Goal: Information Seeking & Learning: Check status

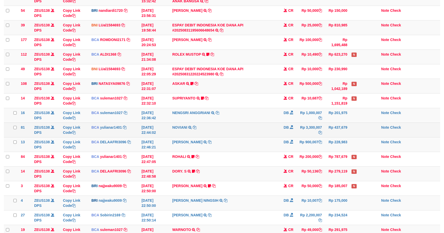
click at [297, 134] on td "Rp 3,300,007" at bounding box center [309, 130] width 28 height 15
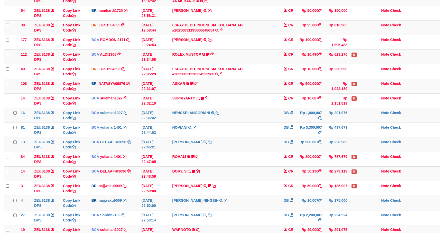
scroll to position [109, 0]
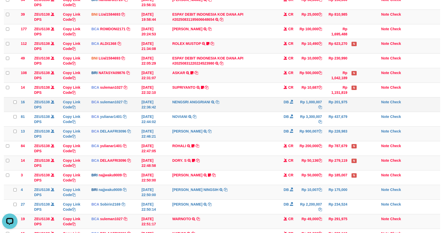
click at [290, 108] on td "DB" at bounding box center [286, 104] width 18 height 15
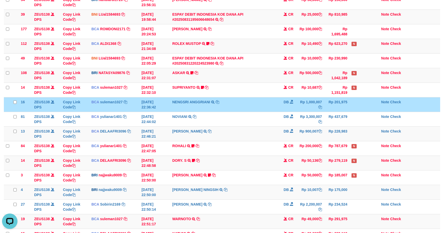
click at [290, 108] on td "DB" at bounding box center [286, 104] width 18 height 15
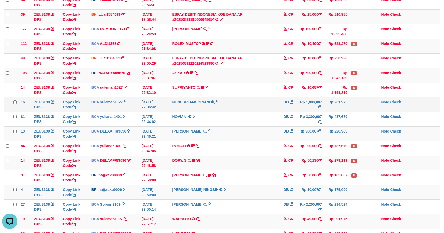
click at [304, 107] on td "Rp 1,000,007" at bounding box center [309, 104] width 28 height 15
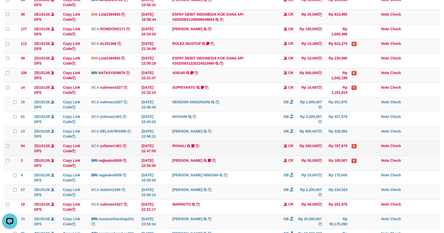
click at [333, 144] on td "Rp 787,679" at bounding box center [336, 148] width 25 height 15
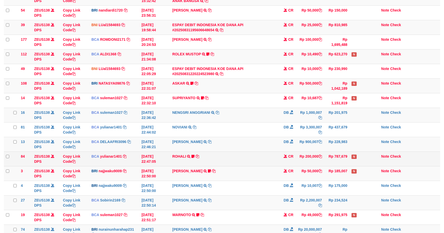
scroll to position [109, 0]
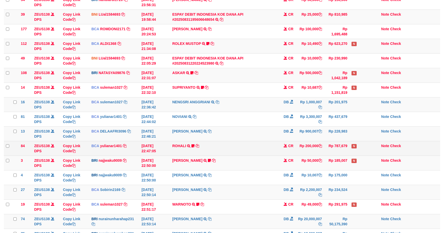
click at [337, 144] on td "Rp 787,679" at bounding box center [336, 148] width 25 height 15
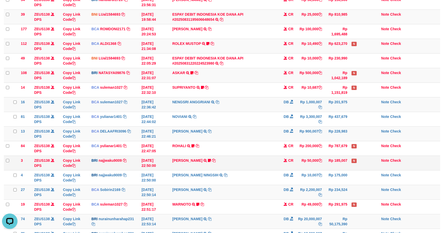
click at [327, 157] on td "Rp 185,007" at bounding box center [336, 163] width 25 height 15
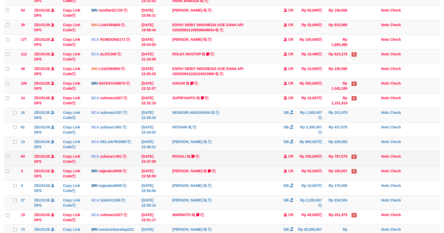
scroll to position [109, 0]
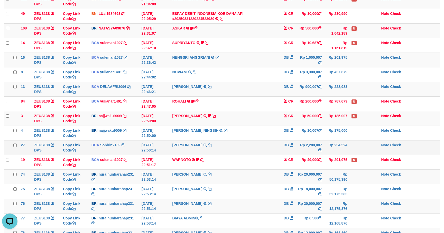
scroll to position [224, 0]
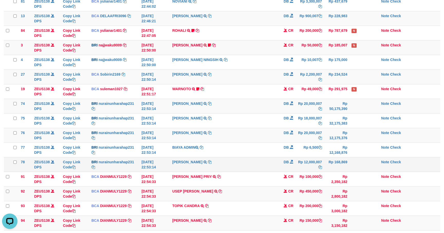
click at [260, 169] on td "NURAINUN HARAHAP TRANSFER NBMB NURAINUN HARAHAP TO SITI NURLITA SAPITRI" at bounding box center [223, 164] width 107 height 15
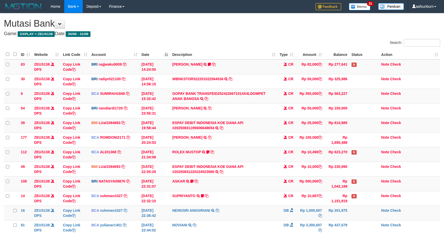
scroll to position [226, 0]
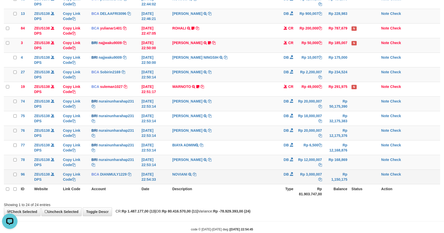
click at [288, 177] on span "DB" at bounding box center [285, 175] width 5 height 4
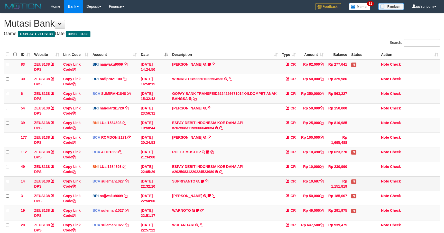
click at [272, 191] on td "SUPRIYANTO TRSF E-BANKING CR 3108/FTSCY/WS95271 10687.00SUPRIYANTO Hadiyan77" at bounding box center [225, 184] width 110 height 15
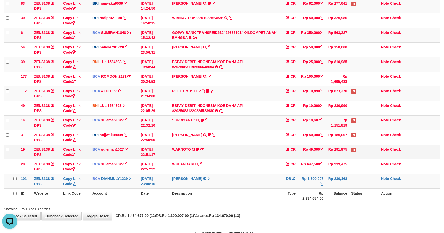
drag, startPoint x: 264, startPoint y: 153, endPoint x: 260, endPoint y: 152, distance: 3.9
click at [263, 153] on td "WARNOTO TRSF E-BANKING CR 3108/FTSCY/WS95051 49000.002025083106718178 TRFDN-WAR…" at bounding box center [225, 152] width 110 height 15
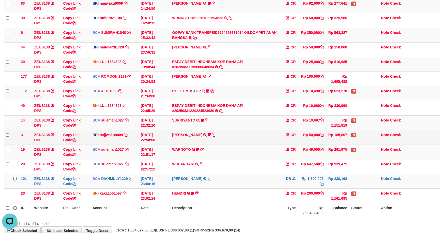
click at [261, 133] on td "[PERSON_NAME] TRANSFER NBMB [PERSON_NAME] TO [PERSON_NAME] NINGSIH DATUL87TRF R…" at bounding box center [225, 137] width 110 height 15
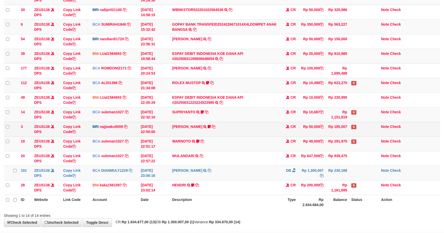
click at [257, 129] on td "[PERSON_NAME] TRANSFER NBMB [PERSON_NAME] TO [PERSON_NAME] NINGSIH DATUL87TRF R…" at bounding box center [225, 129] width 110 height 15
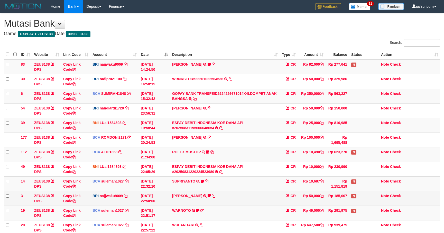
scroll to position [69, 0]
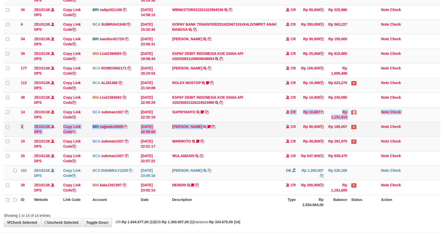
drag, startPoint x: 0, startPoint y: 0, endPoint x: 267, endPoint y: 126, distance: 295.1
click at [263, 126] on tbody "83 ZEUS138 DPS Copy Link Code BRI najjwaku9009 DPS SITI KURNIA NINGSIH mutasi_2…" at bounding box center [222, 92] width 436 height 205
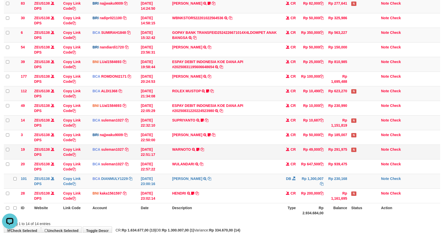
click at [270, 147] on td "WARNOTO TRSF E-BANKING CR 3108/FTSCY/WS95051 49000.002025083106718178 TRFDN-WAR…" at bounding box center [225, 152] width 110 height 15
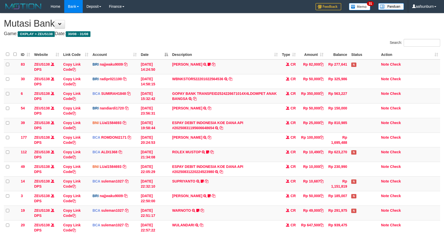
scroll to position [61, 0]
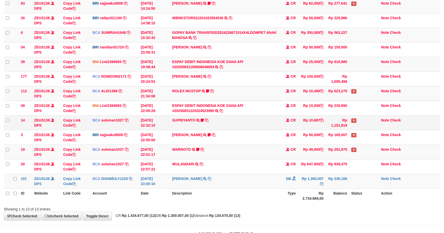
click at [248, 116] on td "SUPRIYANTO TRSF E-BANKING CR 3108/FTSCY/WS95271 10687.00SUPRIYANTO Hadiyan77" at bounding box center [225, 123] width 110 height 15
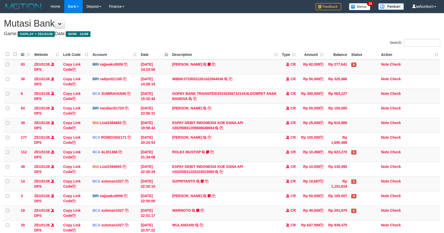
scroll to position [61, 0]
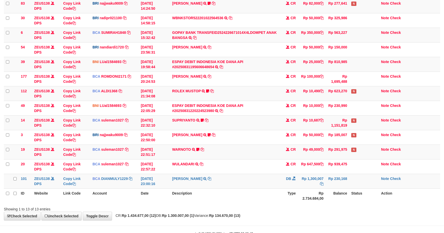
click at [247, 117] on td "SUPRIYANTO TRSF E-BANKING CR 3108/FTSCY/WS95271 10687.00SUPRIYANTO Hadiyan77" at bounding box center [225, 123] width 110 height 15
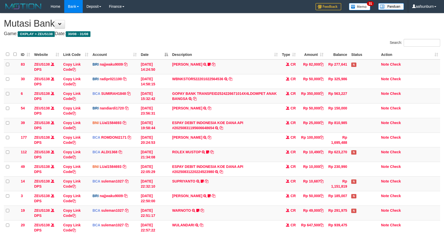
scroll to position [61, 0]
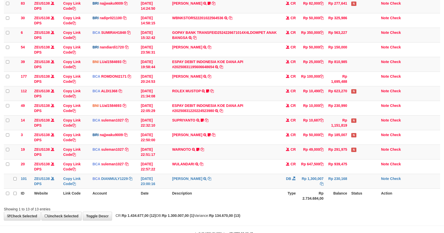
click at [243, 116] on td "SUPRIYANTO TRSF E-BANKING CR 3108/FTSCY/WS95271 10687.00SUPRIYANTO Hadiyan77" at bounding box center [225, 123] width 110 height 15
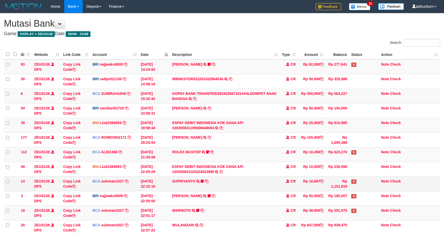
scroll to position [61, 0]
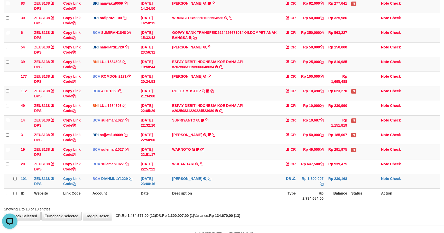
click at [241, 116] on td "SUPRIYANTO TRSF E-BANKING CR 3108/FTSCY/WS95271 10687.00SUPRIYANTO Hadiyan77" at bounding box center [225, 123] width 110 height 15
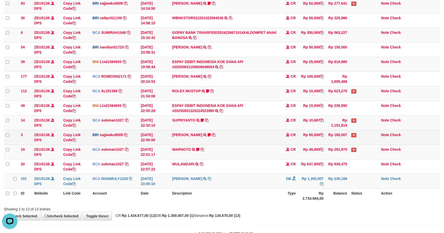
drag, startPoint x: 274, startPoint y: 134, endPoint x: 286, endPoint y: 134, distance: 12.1
click at [274, 134] on td "ADIL KUDRATULL TRANSFER NBMB ADIL KUDRATULL TO SITI KURNIA NINGSIH DATUL87TRF R…" at bounding box center [225, 137] width 110 height 15
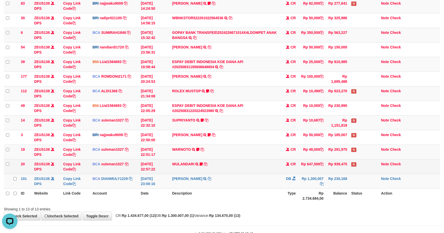
drag, startPoint x: 313, startPoint y: 173, endPoint x: 331, endPoint y: 174, distance: 18.8
click at [318, 173] on td "Rp 647,500" at bounding box center [312, 166] width 28 height 15
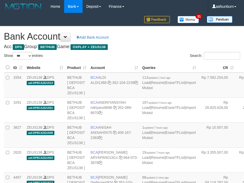
select select "***"
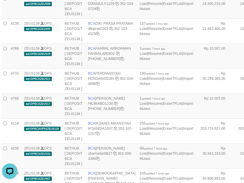
drag, startPoint x: 204, startPoint y: 71, endPoint x: 199, endPoint y: 73, distance: 5.4
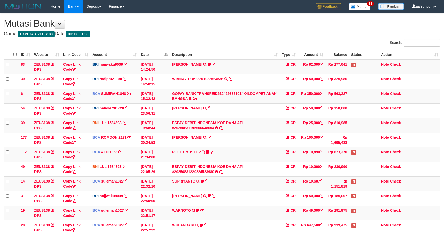
scroll to position [61, 0]
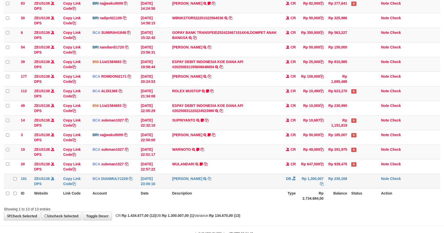
drag, startPoint x: 0, startPoint y: 0, endPoint x: 314, endPoint y: 176, distance: 360.1
click at [314, 176] on td "Rp 1,300,007" at bounding box center [312, 181] width 28 height 15
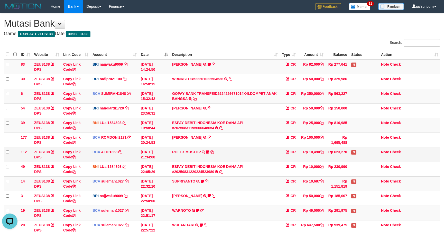
click at [254, 162] on td "ROLEX MUSTOP TRSF E-BANKING CR 3108/FTSCY/WS95051 10490.002025083152578293 TRFD…" at bounding box center [225, 154] width 110 height 15
click at [254, 161] on td "ROLEX MUSTOP TRSF E-BANKING CR 3108/FTSCY/WS95051 10490.002025083152578293 TRFD…" at bounding box center [225, 154] width 110 height 15
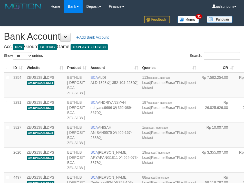
select select "***"
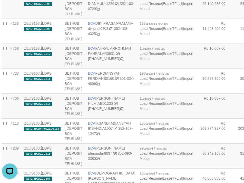
drag, startPoint x: 184, startPoint y: 49, endPoint x: 157, endPoint y: 57, distance: 28.2
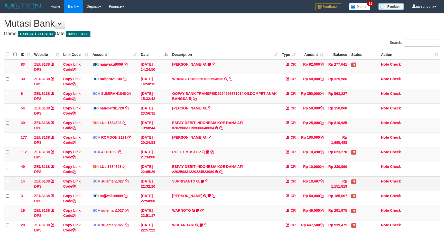
click at [287, 185] on td "CR" at bounding box center [289, 184] width 18 height 15
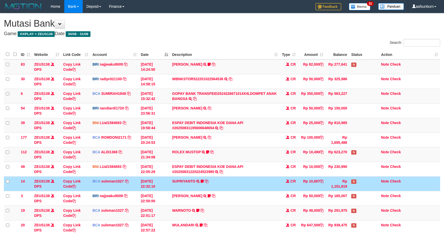
click at [287, 185] on td "CR" at bounding box center [289, 184] width 18 height 15
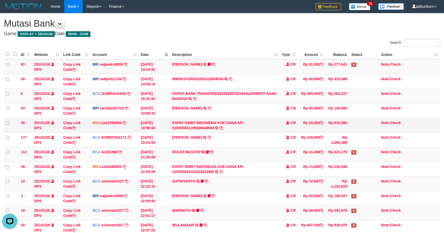
click at [271, 130] on td "ESPAY DEBIT INDONESIA KOE DANA API #20250831195606648654 TRANSFER DARI ESPAY DE…" at bounding box center [225, 125] width 110 height 15
click at [281, 129] on td "CR" at bounding box center [289, 125] width 18 height 15
click at [344, 186] on td "Rp 1,151,819" at bounding box center [337, 184] width 24 height 15
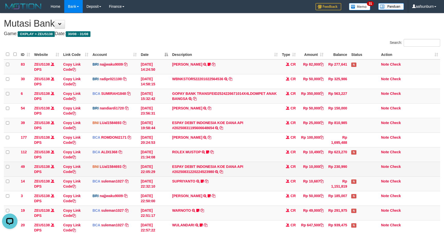
click at [356, 169] on td at bounding box center [364, 169] width 30 height 15
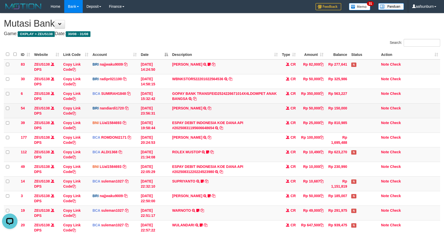
drag, startPoint x: 276, startPoint y: 117, endPoint x: 296, endPoint y: 114, distance: 20.5
click at [276, 117] on td "VALENTINO LAHU TRANSFER NBMB VALENTINO LAHU TO NANDI ARDIANSYAH" at bounding box center [225, 110] width 110 height 15
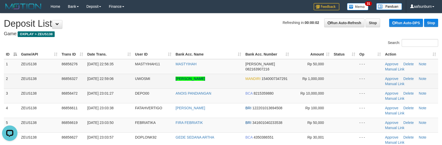
click at [282, 76] on td "MANDIRI 1540007347291" at bounding box center [267, 81] width 48 height 15
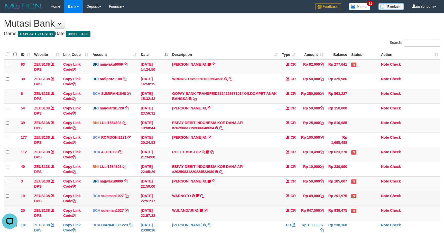
click at [251, 193] on td "WARNOTO TRSF E-BANKING CR 3108/FTSCY/WS95051 49000.002025083106718178 TRFDN-WAR…" at bounding box center [225, 198] width 110 height 15
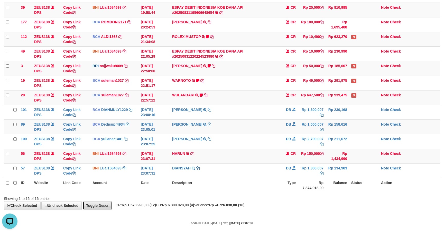
click at [106, 206] on link "Toggle Descr" at bounding box center [97, 206] width 29 height 9
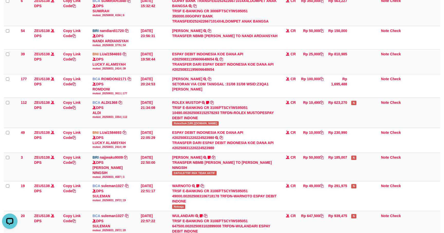
scroll to position [149, 0]
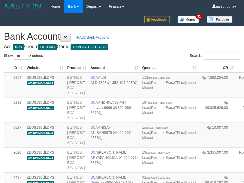
select select "***"
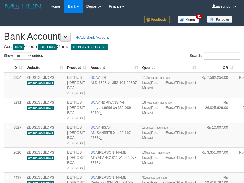
select select "***"
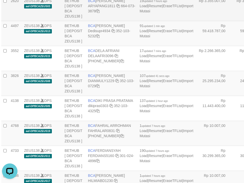
drag, startPoint x: 205, startPoint y: 68, endPoint x: 203, endPoint y: 76, distance: 8.0
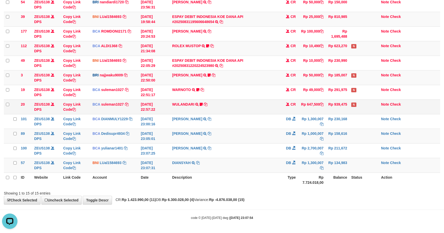
click at [281, 104] on td "CR" at bounding box center [289, 107] width 18 height 15
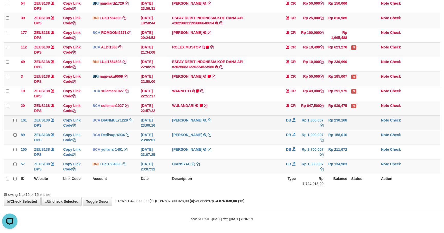
click at [253, 124] on td "MARWATI TRSF E-BANKING DB 3108/FTSCY/WS95031 1300007.00MARWATI" at bounding box center [225, 123] width 110 height 15
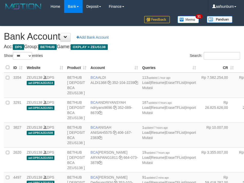
select select "***"
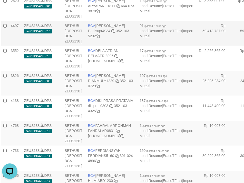
click at [115, 46] on td "BCA DEDI SUPRATMAN Dedisupr4934 352-103-5232" at bounding box center [112, 33] width 52 height 25
click at [113, 33] on icon at bounding box center [113, 31] width 4 height 4
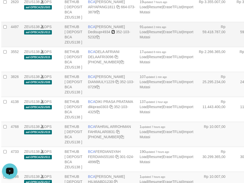
click at [115, 34] on icon at bounding box center [113, 32] width 4 height 4
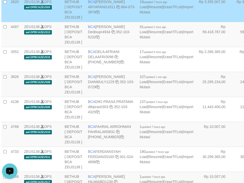
scroll to position [1209, 3]
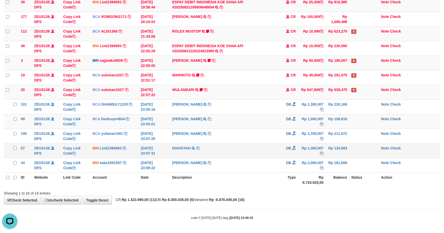
click at [317, 154] on td "Rp 1,300,007" at bounding box center [312, 151] width 28 height 15
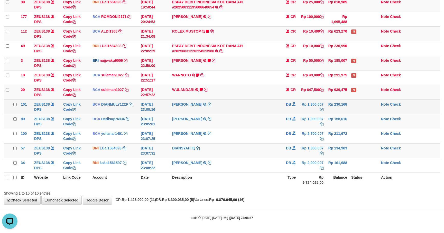
drag, startPoint x: 254, startPoint y: 103, endPoint x: 270, endPoint y: 106, distance: 15.7
click at [257, 103] on td "MARWATI TRSF E-BANKING DB 3108/FTSCY/WS95031 1300007.00MARWATI" at bounding box center [225, 107] width 110 height 15
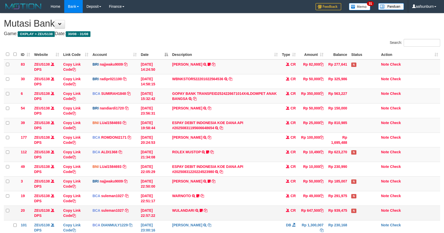
click at [234, 94] on tbody "83 ZEUS138 DPS Copy Link Code BRI najjwaku9009 DPS SITI KURNIA NINGSIH mutasi_2…" at bounding box center [222, 177] width 436 height 234
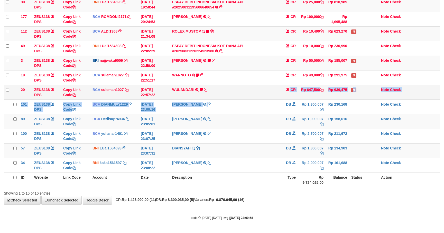
scroll to position [123, 0]
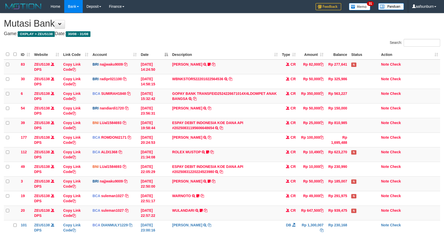
scroll to position [123, 0]
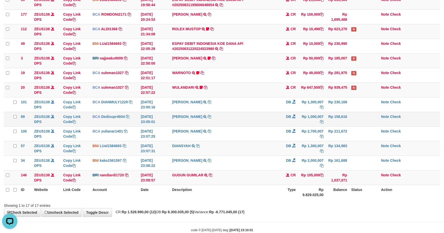
click at [261, 114] on td "SHANTI WASTUTI TRSF E-BANKING DB 3108/FTSCY/WS95031 1000007.00SHANTI WASTUTI" at bounding box center [225, 119] width 110 height 15
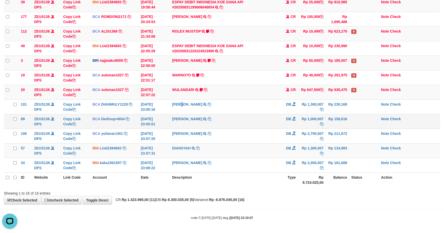
drag, startPoint x: 192, startPoint y: 109, endPoint x: 215, endPoint y: 113, distance: 23.6
click at [206, 112] on td "MARWATI TRSF E-BANKING DB 3108/FTSCY/WS95031 1300007.00MARWATI" at bounding box center [225, 107] width 110 height 15
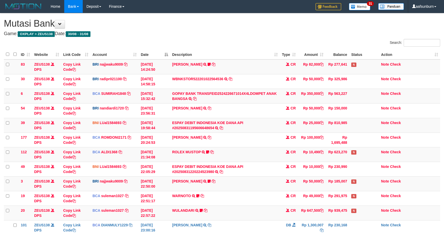
scroll to position [61, 0]
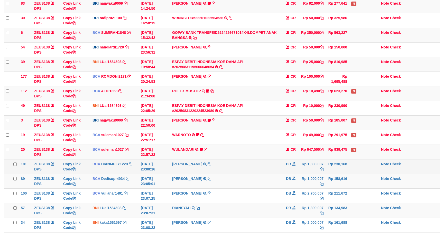
click at [243, 165] on td "MARWATI TRSF E-BANKING DB 3108/FTSCY/WS95031 1300007.00MARWATI" at bounding box center [225, 166] width 110 height 15
click at [244, 166] on td "MARWATI TRSF E-BANKING DB 3108/FTSCY/WS95031 1300007.00MARWATI" at bounding box center [225, 166] width 110 height 15
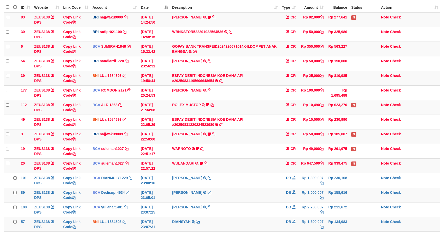
click at [241, 165] on td "WULANDARI TRSF E-BANKING CR 3108/FTSCY/WS95051 647500.002025083102899008 TRFDN-…" at bounding box center [225, 166] width 110 height 15
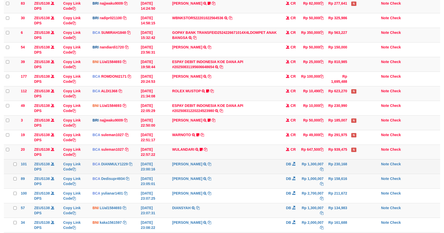
drag, startPoint x: 0, startPoint y: 0, endPoint x: 241, endPoint y: 165, distance: 292.4
click at [241, 165] on tbody "83 ZEUS138 DPS Copy Link Code BRI najjwaku9009 DPS SITI KURNIA NINGSIH mutasi_2…" at bounding box center [222, 115] width 436 height 234
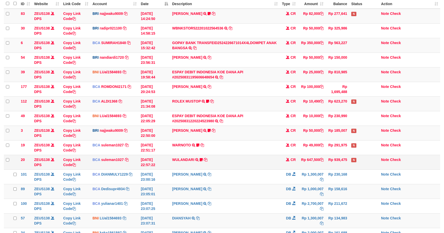
scroll to position [61, 0]
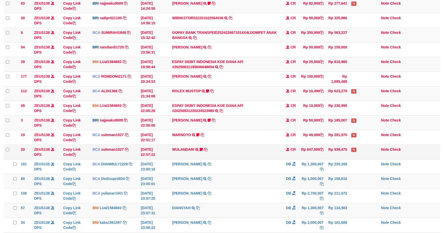
click at [209, 164] on td "MARWATI TRSF E-BANKING DB 3108/FTSCY/WS95031 1300007.00MARWATI" at bounding box center [225, 166] width 110 height 15
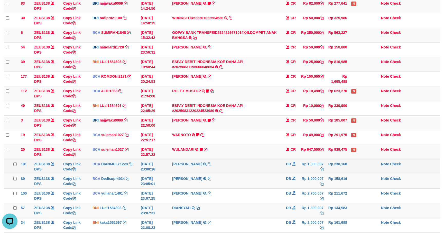
click at [221, 171] on td "MARWATI TRSF E-BANKING DB 3108/FTSCY/WS95031 1300007.00MARWATI" at bounding box center [225, 166] width 110 height 15
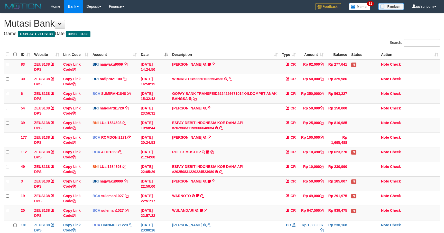
scroll to position [51, 0]
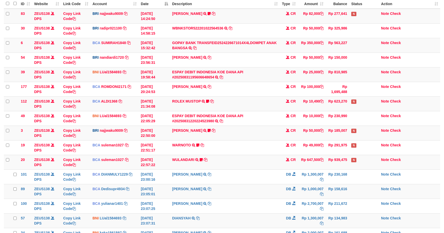
scroll to position [61, 0]
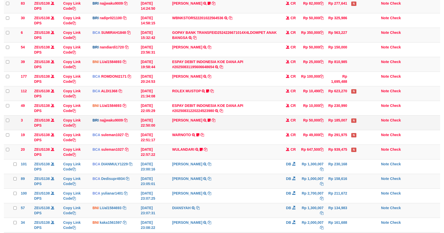
click at [270, 129] on td "ADIL KUDRATULL TRANSFER NBMB ADIL KUDRATULL TO SITI KURNIA NINGSIH DATUL87TRF R…" at bounding box center [225, 123] width 110 height 15
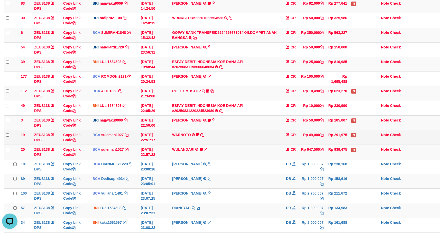
scroll to position [0, 0]
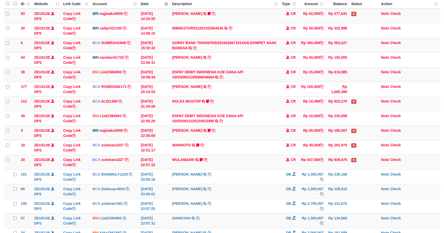
scroll to position [61, 0]
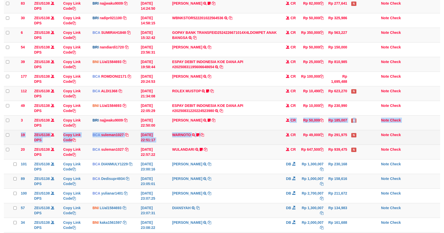
drag, startPoint x: 238, startPoint y: 131, endPoint x: 243, endPoint y: 131, distance: 4.6
click at [242, 131] on tbody "83 ZEUS138 DPS Copy Link Code BRI najjwaku9009 DPS SITI KURNIA NINGSIH mutasi_2…" at bounding box center [222, 115] width 436 height 234
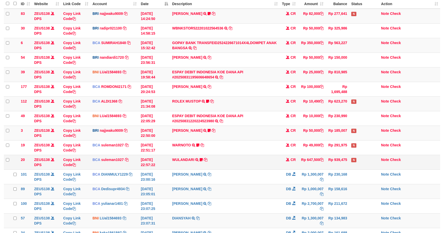
scroll to position [61, 0]
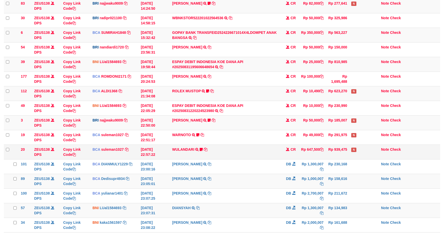
click at [238, 147] on td "WULANDARI TRSF E-BANKING CR 3108/FTSCY/WS95051 647500.002025083102899008 TRFDN-…" at bounding box center [225, 152] width 110 height 15
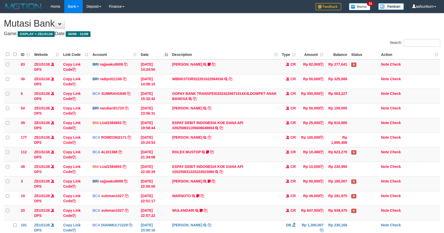
scroll to position [51, 0]
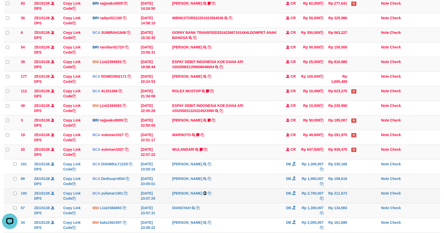
click at [204, 194] on icon at bounding box center [204, 194] width 3 height 4
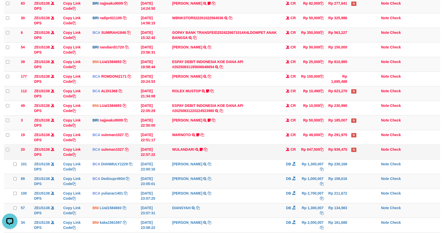
click at [311, 156] on td "Rp 647,500" at bounding box center [312, 152] width 28 height 15
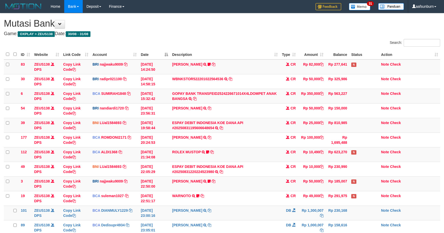
scroll to position [99, 0]
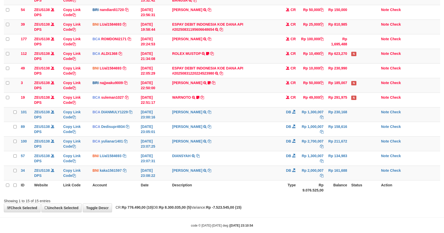
drag, startPoint x: 253, startPoint y: 152, endPoint x: 444, endPoint y: 154, distance: 191.0
click at [260, 151] on td "SHANTI WASTUTI TRSF E-BANKING DB 3108/FTSCY/WS95031 2700007.00SHANTI WASTUTI" at bounding box center [225, 144] width 110 height 15
drag, startPoint x: 220, startPoint y: 112, endPoint x: 241, endPoint y: 115, distance: 21.8
click at [233, 113] on td "MARWATI TRSF E-BANKING DB 3108/FTSCY/WS95031 1300007.00MARWATI" at bounding box center [225, 114] width 110 height 15
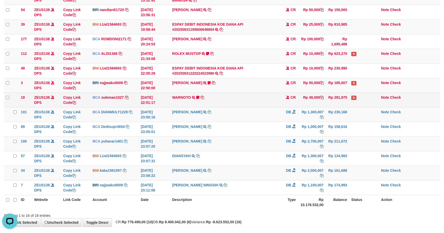
click at [206, 100] on td "WARNOTO TRSF E-BANKING CR 3108/FTSCY/WS95051 49000.002025083106718178 TRFDN-WAR…" at bounding box center [225, 100] width 110 height 15
click at [209, 100] on td "WARNOTO TRSF E-BANKING CR 3108/FTSCY/WS95051 49000.002025083106718178 TRFDN-WAR…" at bounding box center [225, 100] width 110 height 15
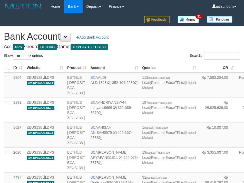
select select "***"
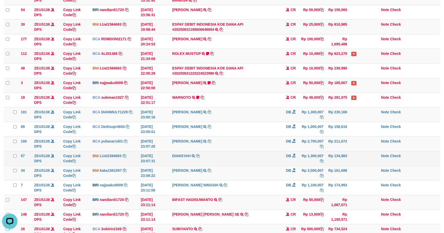
click at [313, 154] on td "Rp 1,300,007" at bounding box center [312, 158] width 28 height 15
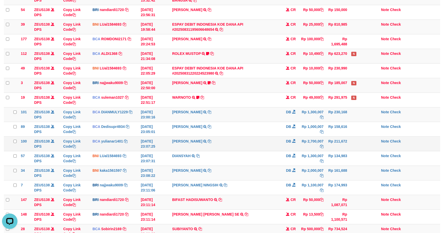
click at [272, 146] on td "SHANTI WASTUTI TRSF E-BANKING DB 3108/FTSCY/WS95031 2700007.00SHANTI WASTUTI" at bounding box center [225, 144] width 110 height 15
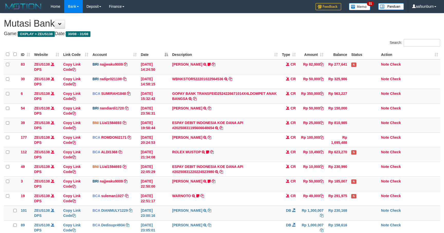
scroll to position [107, 0]
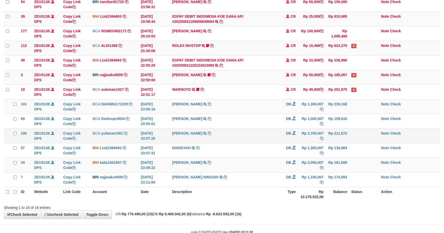
drag, startPoint x: 0, startPoint y: 0, endPoint x: 272, endPoint y: 143, distance: 307.3
click at [272, 143] on td "SHANTI WASTUTI TRSF E-BANKING DB 3108/FTSCY/WS95031 2700007.00SHANTI WASTUTI" at bounding box center [225, 136] width 110 height 15
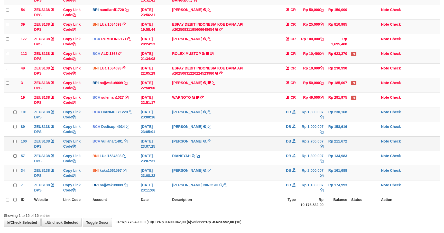
click at [273, 140] on td "SHANTI WASTUTI TRSF E-BANKING DB 3108/FTSCY/WS95031 2700007.00SHANTI WASTUTI" at bounding box center [225, 144] width 110 height 15
click at [284, 144] on td "DB" at bounding box center [289, 144] width 18 height 15
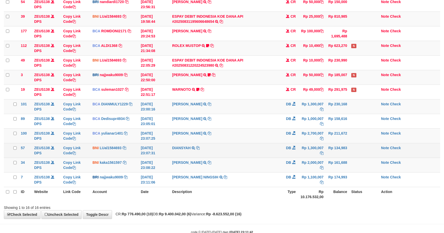
scroll to position [99, 0]
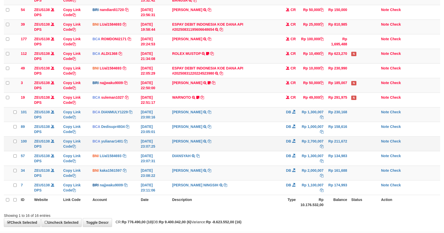
click at [280, 145] on td "DB" at bounding box center [289, 144] width 18 height 15
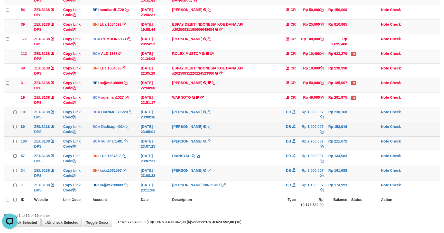
click at [264, 127] on td "SHANTI WASTUTI TRSF E-BANKING DB 3108/FTSCY/WS95031 1000007.00SHANTI WASTUTI" at bounding box center [225, 129] width 110 height 15
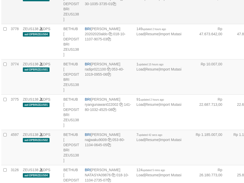
select select "***"
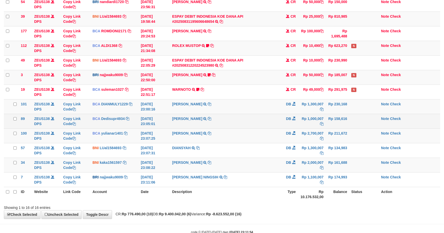
drag, startPoint x: 0, startPoint y: 0, endPoint x: 264, endPoint y: 126, distance: 293.1
click at [264, 126] on td "SHANTI WASTUTI TRSF E-BANKING DB 3108/FTSCY/WS95031 1000007.00SHANTI WASTUTI" at bounding box center [225, 121] width 110 height 15
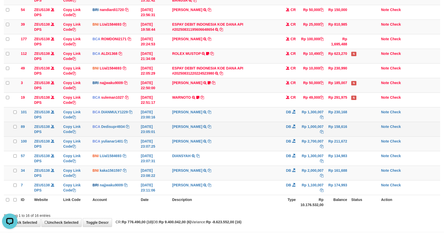
click at [281, 134] on td "DB" at bounding box center [289, 129] width 18 height 15
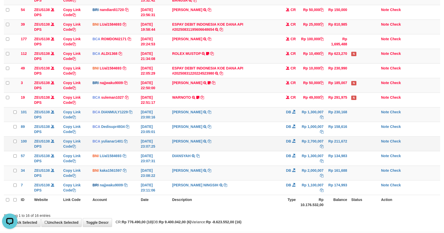
click at [284, 151] on td "DB" at bounding box center [289, 144] width 18 height 15
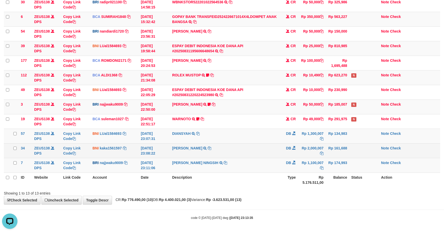
click at [261, 152] on td "ROYADI JULIYANTO TRANSFER KE SDR ROYADI JULIYANTO" at bounding box center [225, 151] width 110 height 15
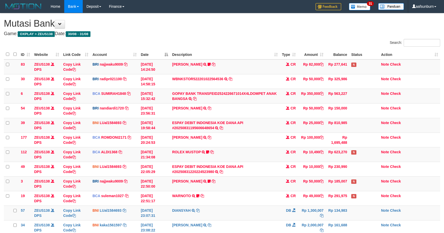
scroll to position [79, 0]
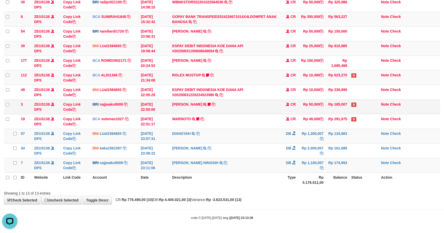
click at [286, 112] on td "CR" at bounding box center [289, 107] width 18 height 15
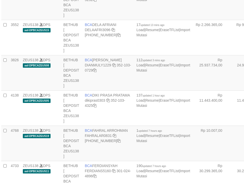
select select "***"
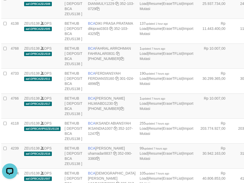
drag, startPoint x: 207, startPoint y: 52, endPoint x: 163, endPoint y: 62, distance: 45.9
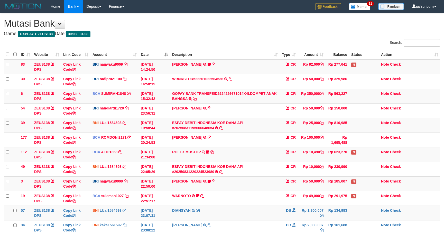
scroll to position [79, 0]
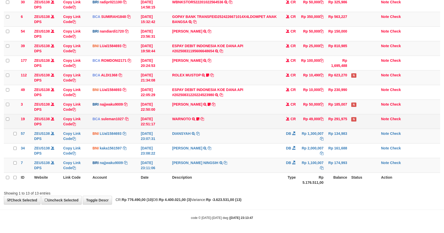
click at [260, 114] on td "WARNOTO TRSF E-BANKING CR 3108/FTSCY/WS95051 49000.002025083106718178 TRFDN-WAR…" at bounding box center [225, 121] width 110 height 15
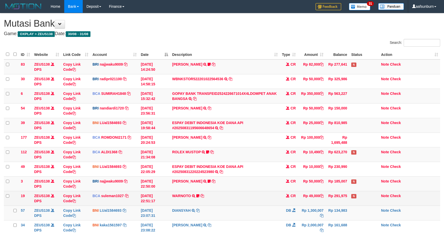
scroll to position [79, 0]
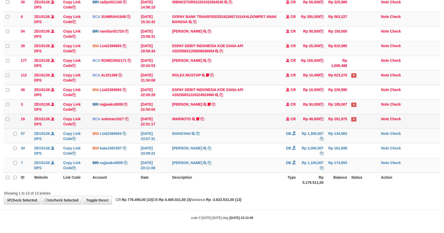
drag, startPoint x: 0, startPoint y: 0, endPoint x: 261, endPoint y: 113, distance: 284.2
click at [261, 114] on td "WARNOTO TRSF E-BANKING CR 3108/FTSCY/WS95051 49000.002025083106718178 TRFDN-WAR…" at bounding box center [225, 121] width 110 height 15
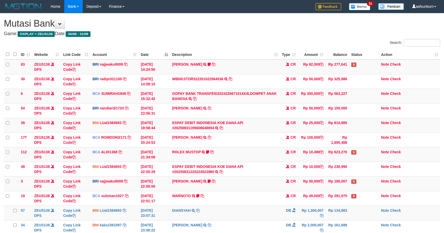
click at [262, 191] on td "WARNOTO TRSF E-BANKING CR 3108/FTSCY/WS95051 49000.002025083106718178 TRFDN-WAR…" at bounding box center [225, 198] width 110 height 15
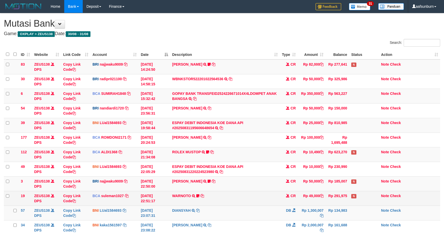
scroll to position [79, 0]
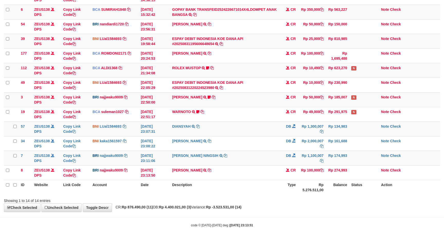
click at [263, 116] on td "WARNOTO TRSF E-BANKING CR 3108/FTSCY/WS95051 49000.002025083106718178 TRFDN-WAR…" at bounding box center [225, 114] width 110 height 15
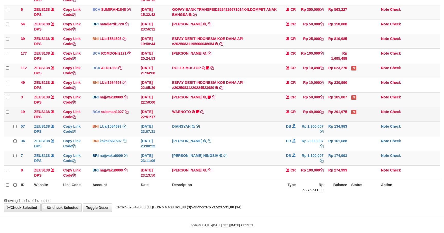
scroll to position [79, 0]
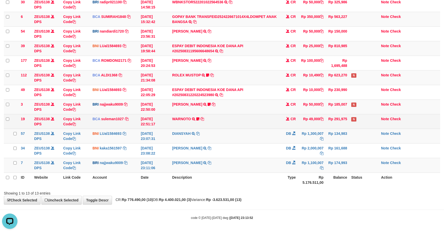
click at [263, 114] on td "WARNOTO TRSF E-BANKING CR 3108/FTSCY/WS95051 49000.002025083106718178 TRFDN-WAR…" at bounding box center [225, 121] width 110 height 15
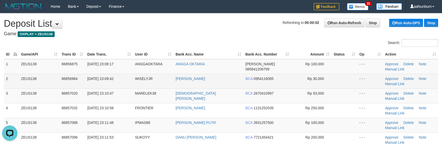
click at [344, 87] on td at bounding box center [345, 81] width 26 height 15
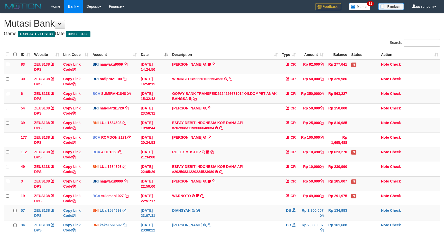
scroll to position [79, 0]
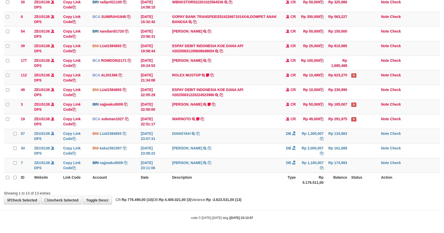
click at [263, 114] on td "WARNOTO TRSF E-BANKING CR 3108/FTSCY/WS95051 49000.002025083106718178 TRFDN-WAR…" at bounding box center [225, 121] width 110 height 15
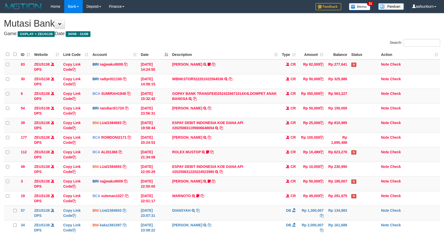
scroll to position [79, 0]
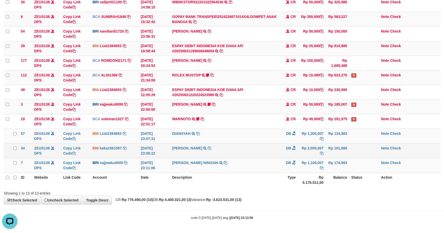
click at [308, 144] on td "Rp 2,000,007" at bounding box center [312, 151] width 28 height 15
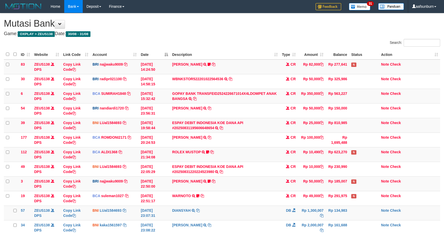
scroll to position [79, 0]
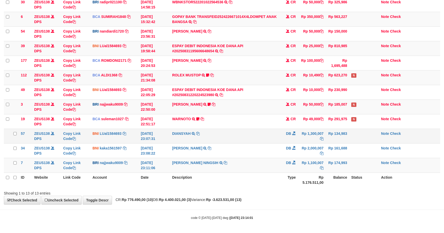
click at [295, 139] on td "DB" at bounding box center [289, 136] width 18 height 15
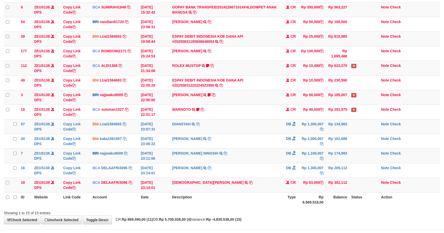
scroll to position [79, 0]
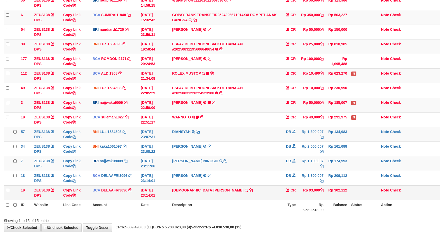
click at [233, 198] on td "MUHAMMAD MAJDI KAI TRSF E-BANKING CR 3108/FTSCY/WS95031 93000.00MUHAMMAD MAJDI …" at bounding box center [225, 193] width 110 height 15
copy tr "MUHAMMAD MAJDI KAI TRSF E-BANKING CR 3108/FTSCY/WS95031 93000.00MUHAMMAD MAJDI …"
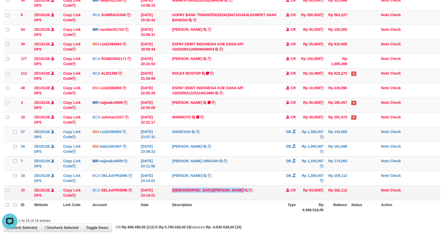
click at [233, 198] on td "MUHAMMAD MAJDI KAI TRSF E-BANKING CR 3108/FTSCY/WS95031 93000.00MUHAMMAD MAJDI …" at bounding box center [225, 193] width 110 height 15
click at [275, 140] on td "DIANSYAH TRANSFER KE DIANSYAH" at bounding box center [225, 134] width 110 height 15
click at [290, 77] on td "CR" at bounding box center [289, 76] width 18 height 15
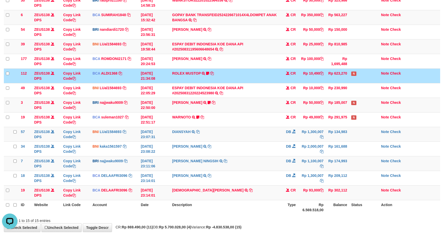
click at [290, 75] on td "CR" at bounding box center [289, 76] width 18 height 15
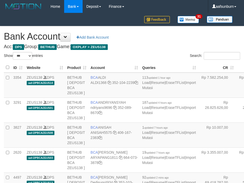
select select "***"
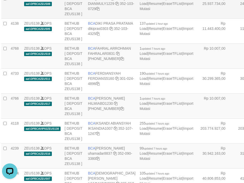
click at [196, 18] on td "Rp 25.937.734,00" at bounding box center [215, 6] width 38 height 25
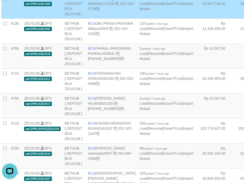
scroll to position [917, 3]
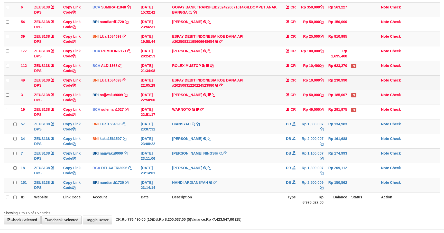
drag, startPoint x: 260, startPoint y: 77, endPoint x: 264, endPoint y: 80, distance: 5.3
click at [263, 80] on td "ESPAY DEBIT INDONESIA KOE DANA API #20250831220224523980 TRANSFER DARI ESPAY DE…" at bounding box center [225, 82] width 110 height 15
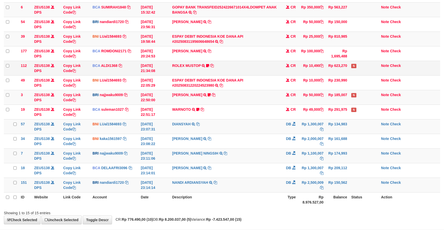
scroll to position [79, 0]
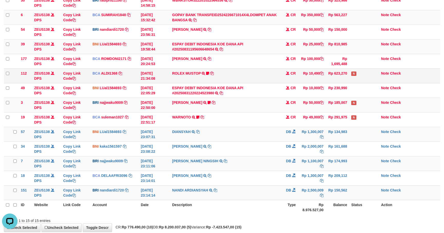
click at [277, 82] on td "ROLEX MUSTOP TRSF E-BANKING CR 3108/FTSCY/WS95051 10490.002025083152578293 TRFD…" at bounding box center [225, 76] width 110 height 15
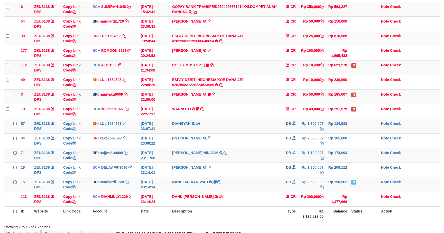
scroll to position [79, 0]
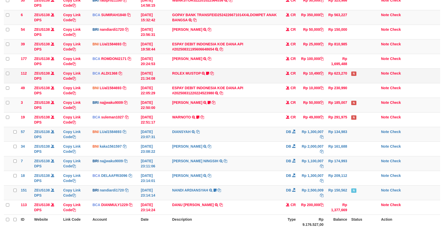
click at [277, 82] on td "ROLEX MUSTOP TRSF E-BANKING CR 3108/FTSCY/WS95051 10490.002025083152578293 TRFD…" at bounding box center [225, 76] width 110 height 15
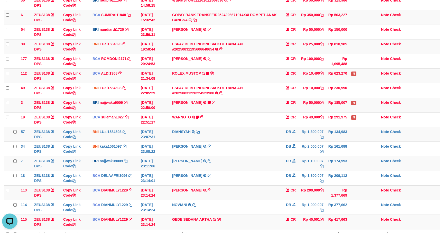
drag, startPoint x: 327, startPoint y: 155, endPoint x: 328, endPoint y: 232, distance: 77.3
click at [327, 157] on tbody "83 ZEUS138 DPS Copy Link Code BRI najjwaku9009 DPS SITI KURNIA NINGSIH mutasi_2…" at bounding box center [222, 105] width 436 height 249
click at [350, 130] on td at bounding box center [364, 134] width 30 height 15
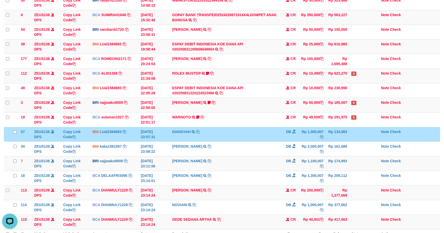
click at [351, 132] on td at bounding box center [364, 134] width 30 height 15
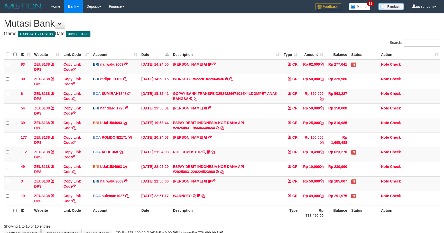
scroll to position [35, 0]
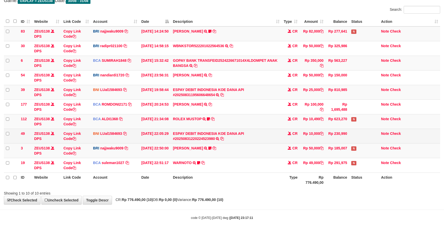
click at [353, 144] on tr "3 ZEUS138 DPS Copy Link Code BRI najjwaku9009 DPS [PERSON_NAME] mutasi_20250831…" at bounding box center [222, 151] width 436 height 15
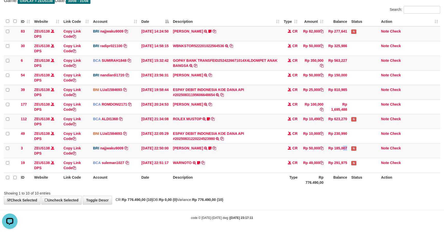
scroll to position [0, 0]
click at [248, 120] on td "ROLEX MUSTOP TRSF E-BANKING CR 3108/FTSCY/WS95051 10490.002025083152578293 TRFD…" at bounding box center [226, 121] width 111 height 15
